Goal: Information Seeking & Learning: Learn about a topic

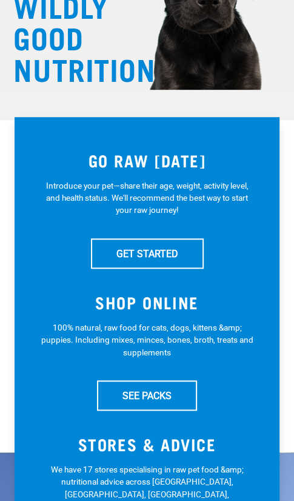
scroll to position [126, 0]
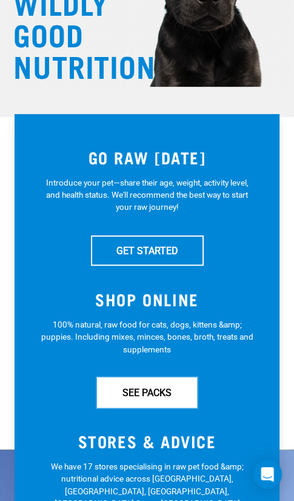
click at [149, 391] on link "SEE PACKS" at bounding box center [147, 392] width 100 height 30
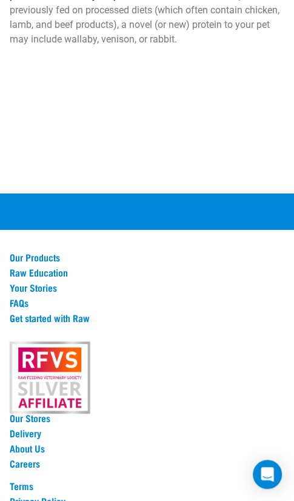
scroll to position [1377, 0]
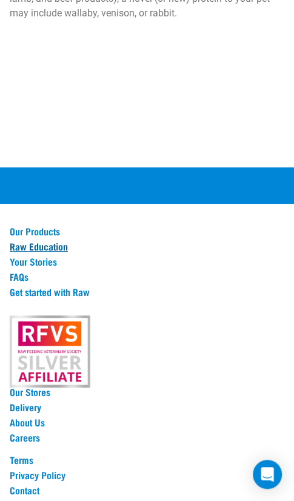
click at [54, 241] on link "Raw Education" at bounding box center [147, 246] width 275 height 11
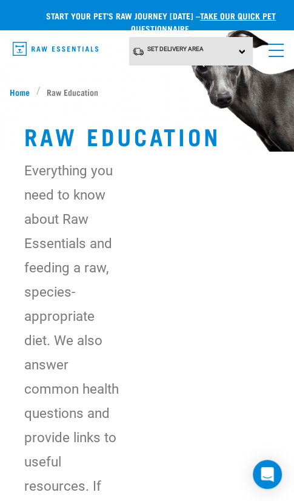
click at [271, 45] on link "menu" at bounding box center [274, 47] width 22 height 22
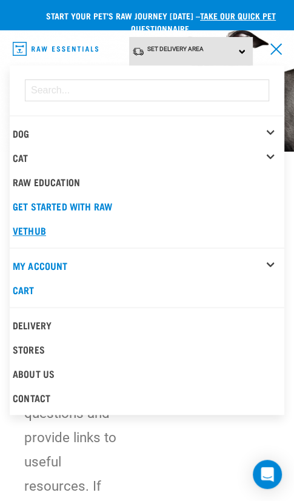
click at [43, 231] on link "Vethub" at bounding box center [147, 230] width 275 height 24
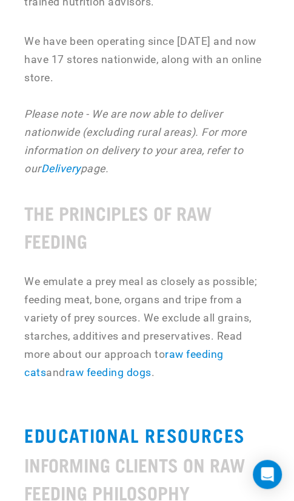
scroll to position [954, 0]
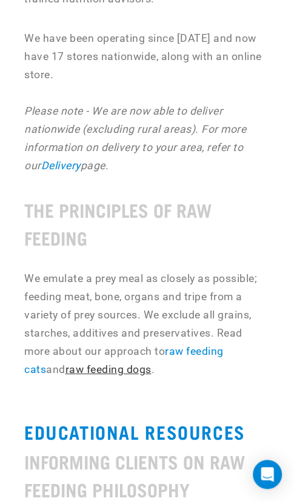
click at [86, 363] on link "raw feeding dogs" at bounding box center [109, 369] width 86 height 12
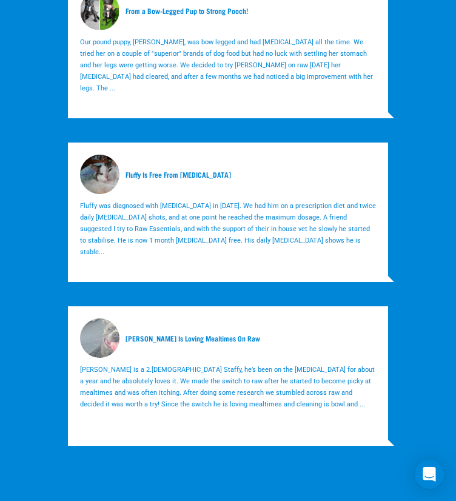
scroll to position [5652, 0]
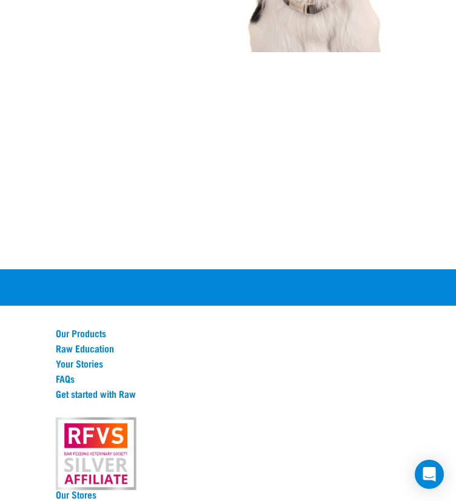
scroll to position [2486, 0]
